Goal: Check status: Check status

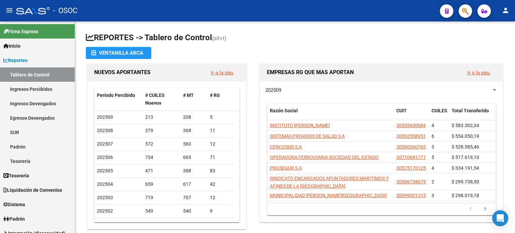
click at [467, 11] on icon "button" at bounding box center [465, 11] width 7 height 8
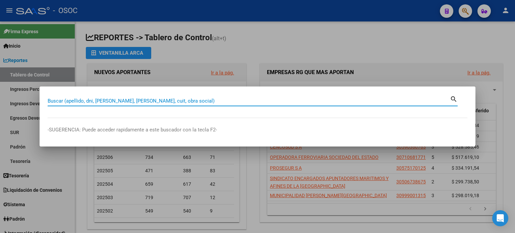
paste input "20328679036"
type input "20328679036"
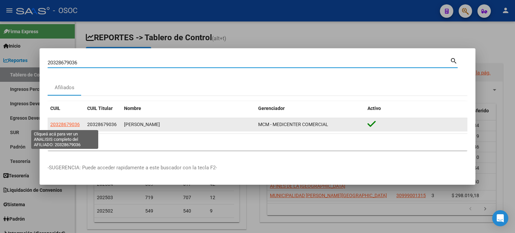
click at [74, 125] on span "20328679036" at bounding box center [64, 124] width 29 height 5
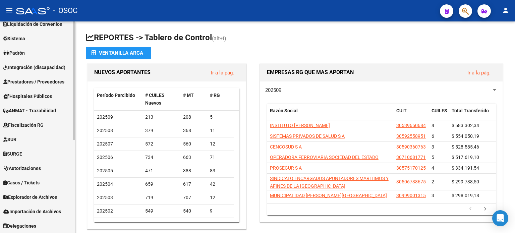
scroll to position [99, 0]
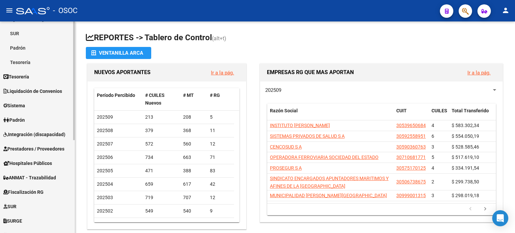
click at [31, 89] on span "Liquidación de Convenios" at bounding box center [32, 90] width 59 height 7
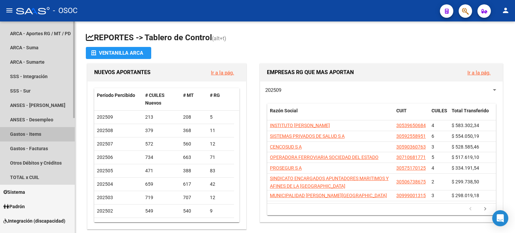
click at [31, 131] on link "Gastos - Items" at bounding box center [37, 134] width 75 height 14
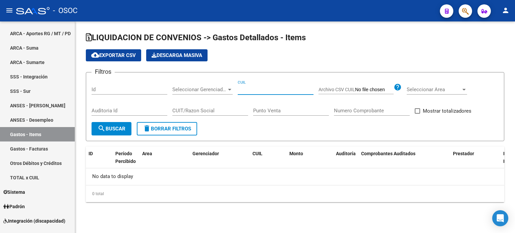
click at [263, 87] on input "CUIL" at bounding box center [275, 89] width 76 height 6
paste input "20328679036"
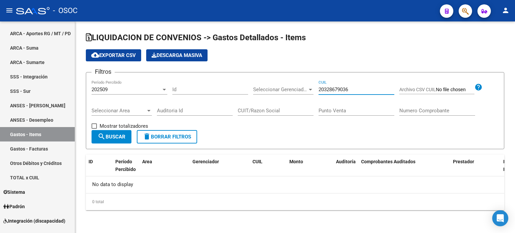
type input "20328679036"
click at [122, 137] on span "search Buscar" at bounding box center [111, 137] width 28 height 6
click at [149, 90] on div "202509" at bounding box center [126, 89] width 70 height 6
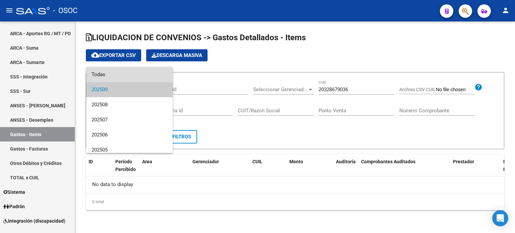
click at [136, 76] on span "Todas" at bounding box center [129, 74] width 76 height 15
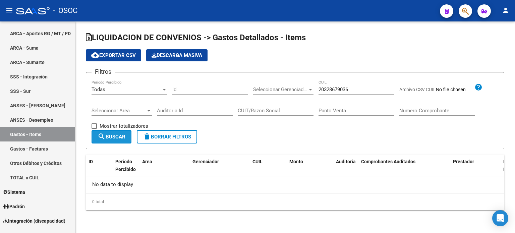
click at [115, 135] on span "search Buscar" at bounding box center [111, 137] width 28 height 6
